Goal: Check status: Check status

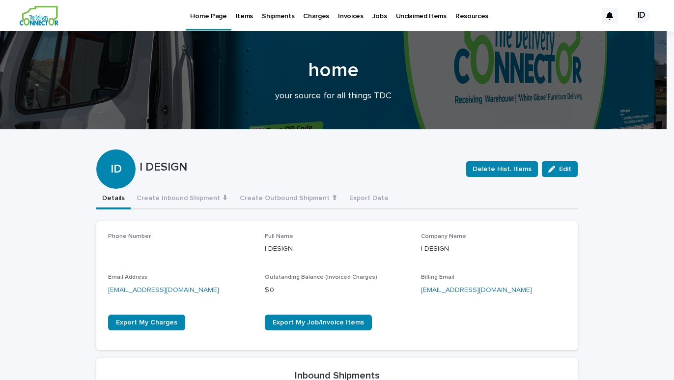
click at [267, 19] on p "Shipments" at bounding box center [278, 10] width 32 height 21
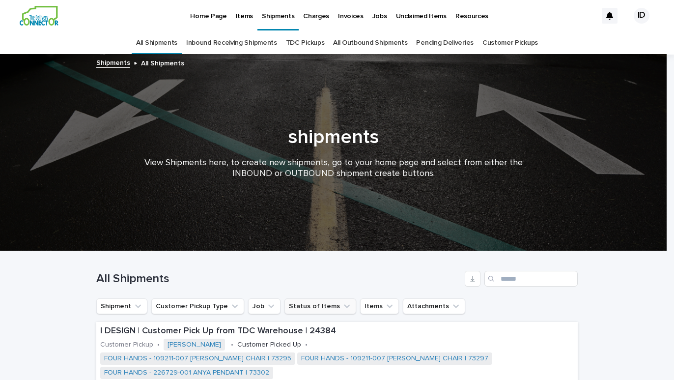
click at [319, 308] on button "Status of Items" at bounding box center [320, 306] width 72 height 16
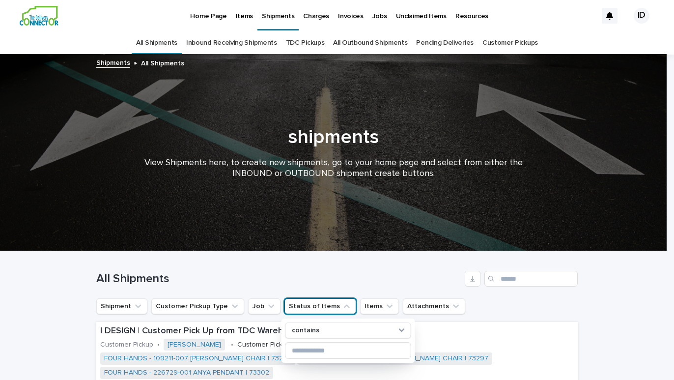
click at [513, 304] on div "Shipment Customer Pickup Type Job Status of Items contains Items Attachments" at bounding box center [336, 306] width 481 height 16
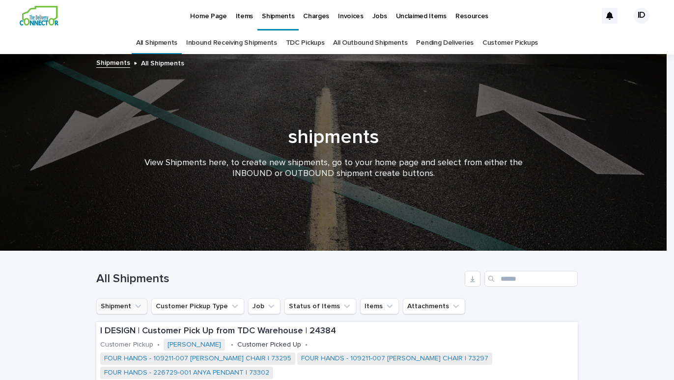
click at [122, 309] on button "Shipment" at bounding box center [121, 306] width 51 height 16
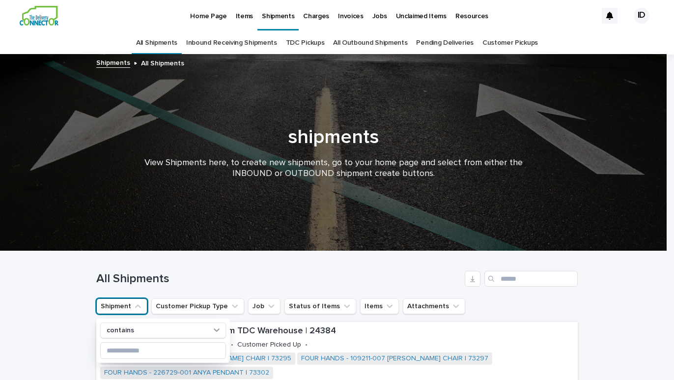
click at [122, 309] on button "Shipment" at bounding box center [121, 306] width 51 height 16
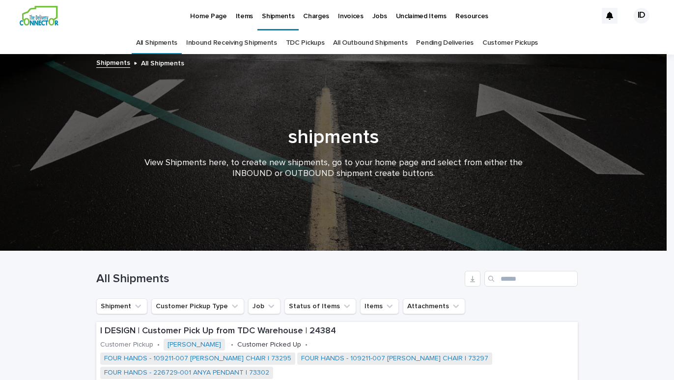
click at [209, 15] on p "Home Page" at bounding box center [208, 10] width 36 height 21
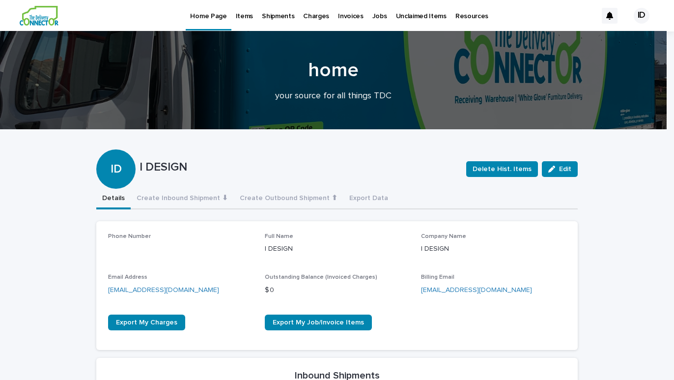
click at [243, 20] on p "Items" at bounding box center [244, 10] width 17 height 21
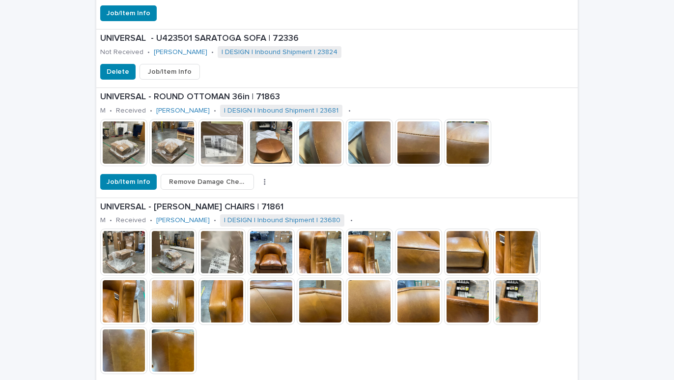
scroll to position [1808, 0]
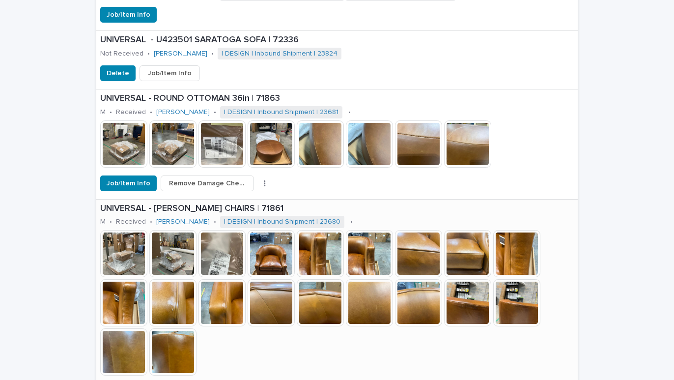
click at [270, 245] on img at bounding box center [271, 253] width 47 height 47
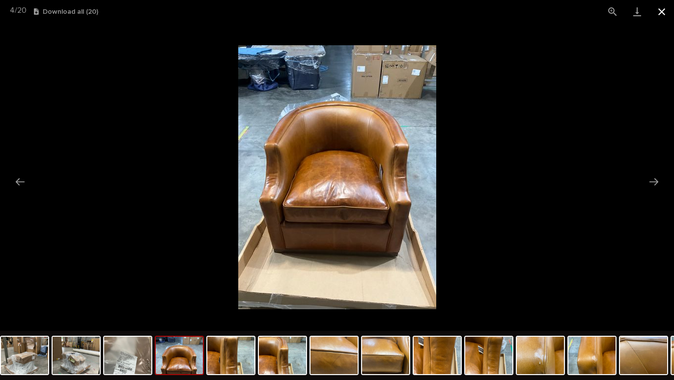
click at [658, 14] on button "Close gallery" at bounding box center [661, 11] width 25 height 23
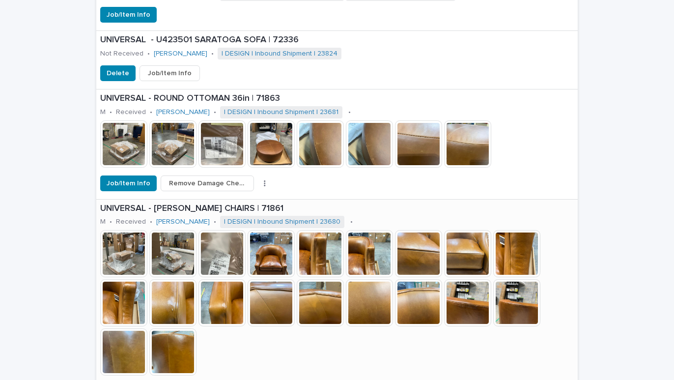
click at [268, 244] on img at bounding box center [271, 253] width 47 height 47
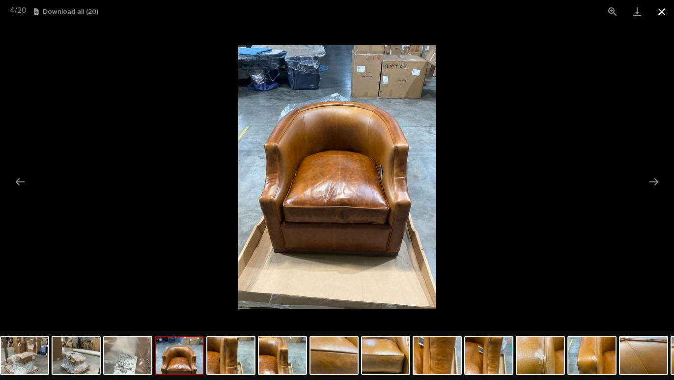
click at [661, 13] on button "Close gallery" at bounding box center [661, 11] width 25 height 23
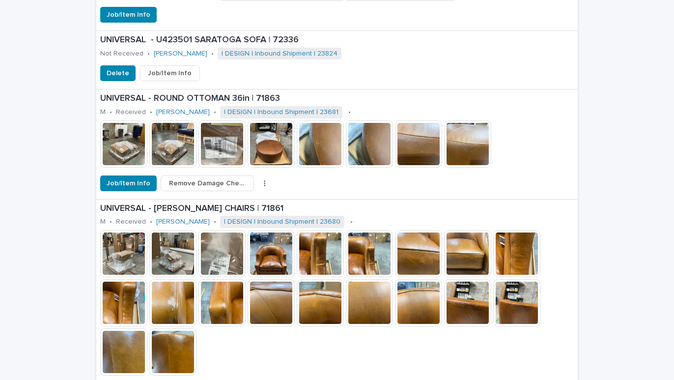
drag, startPoint x: 314, startPoint y: 237, endPoint x: 678, endPoint y: 210, distance: 364.9
drag, startPoint x: 457, startPoint y: 295, endPoint x: 690, endPoint y: 240, distance: 240.0
